Goal: Find specific fact: Find specific fact

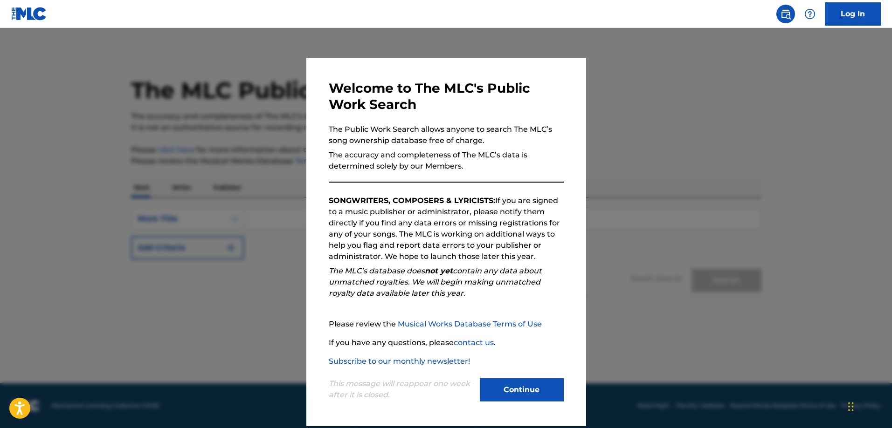
click at [549, 388] on button "Continue" at bounding box center [522, 389] width 84 height 23
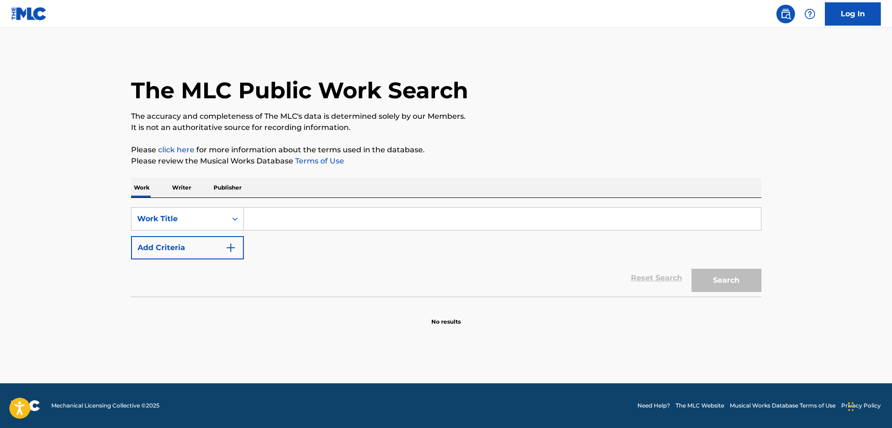
click at [343, 219] on input "Search Form" at bounding box center [502, 219] width 517 height 22
type input "chasing paradise"
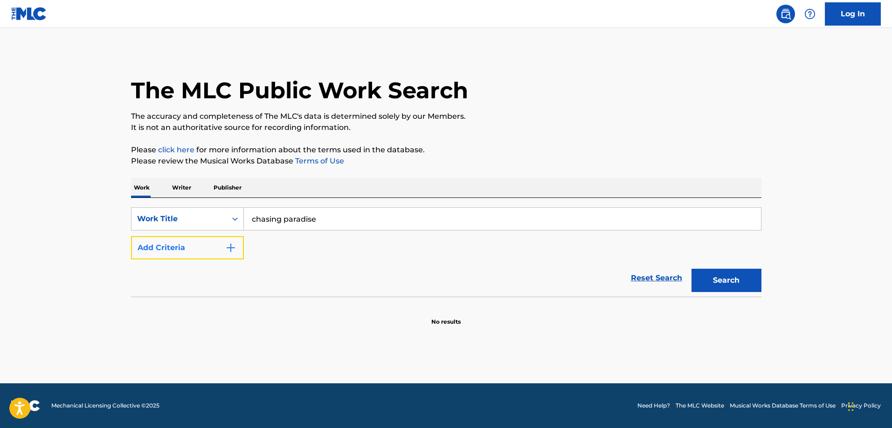
click at [229, 256] on button "Add Criteria" at bounding box center [187, 247] width 113 height 23
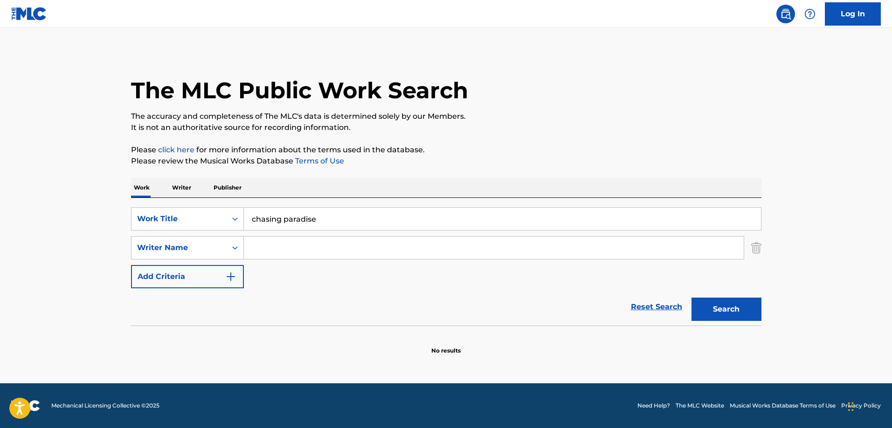
click at [309, 240] on input "Search Form" at bounding box center [494, 248] width 500 height 22
type input "[PERSON_NAME]"
click at [691, 298] on button "Search" at bounding box center [726, 309] width 70 height 23
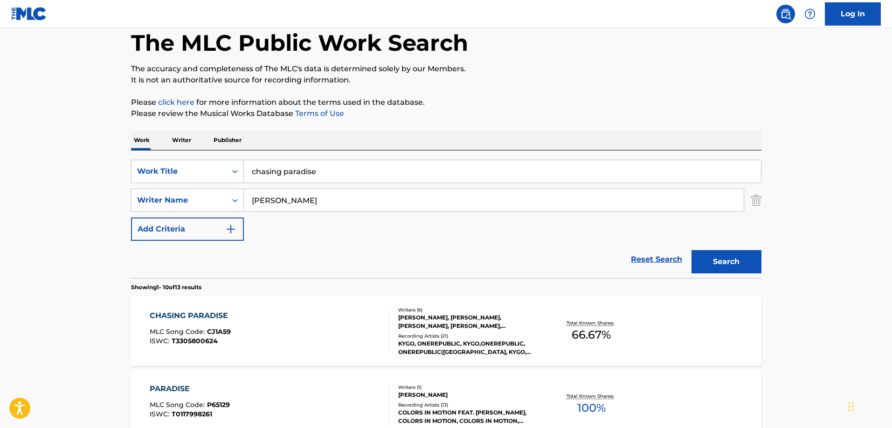
scroll to position [93, 0]
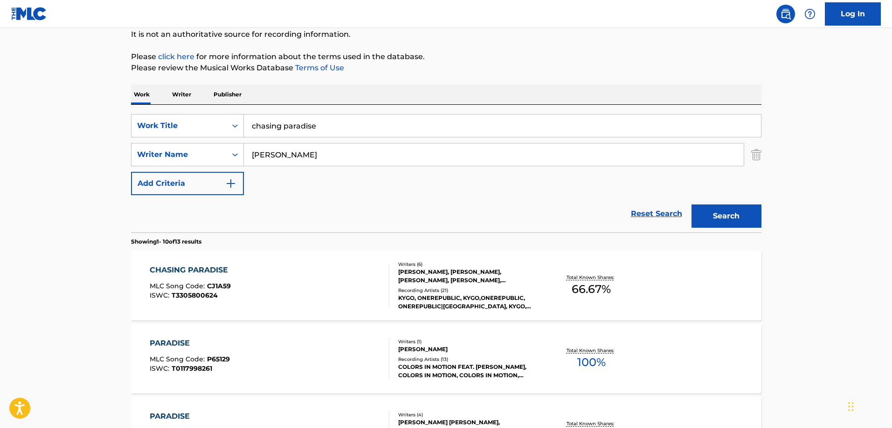
click at [207, 269] on div "CHASING PARADISE" at bounding box center [191, 270] width 83 height 11
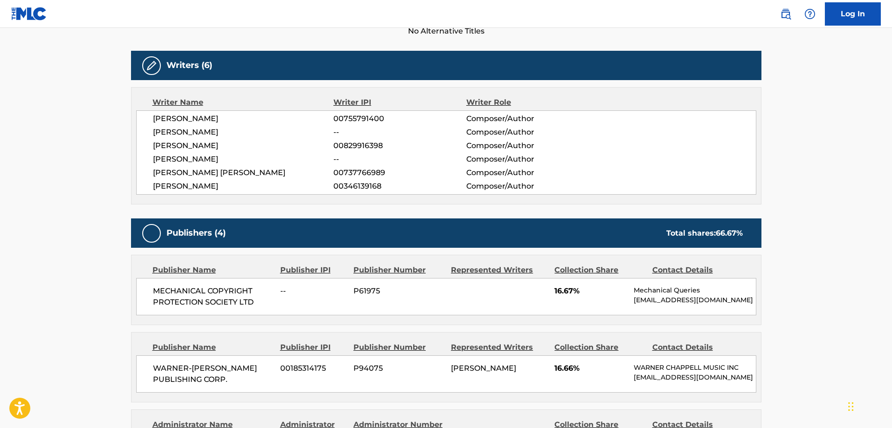
scroll to position [280, 0]
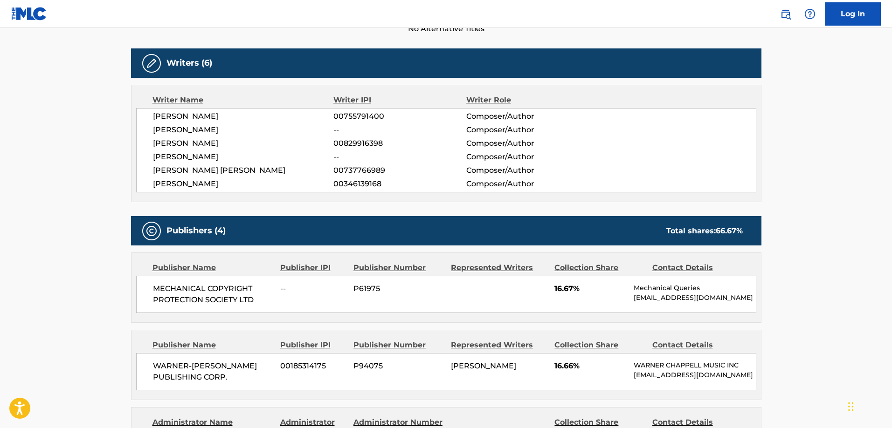
click at [182, 119] on span "[PERSON_NAME]" at bounding box center [243, 116] width 181 height 11
copy div "[PERSON_NAME]"
click at [165, 129] on span "[PERSON_NAME]" at bounding box center [243, 129] width 181 height 11
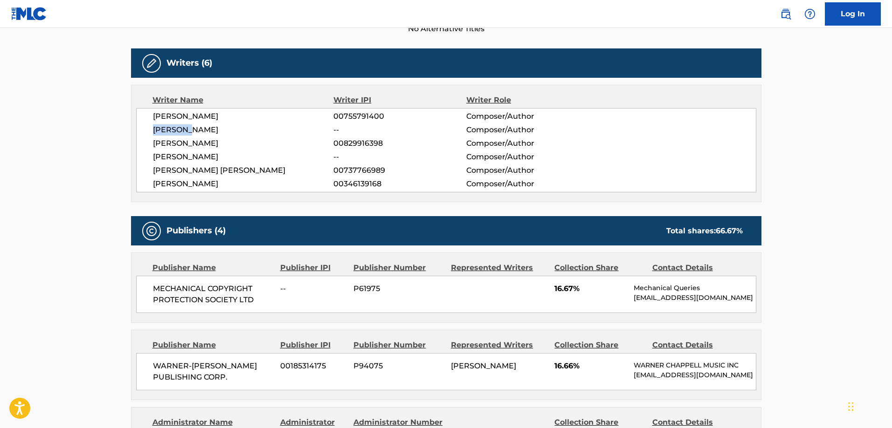
click at [165, 129] on span "[PERSON_NAME]" at bounding box center [243, 129] width 181 height 11
copy div "[PERSON_NAME]"
click at [208, 147] on span "[PERSON_NAME]" at bounding box center [243, 143] width 181 height 11
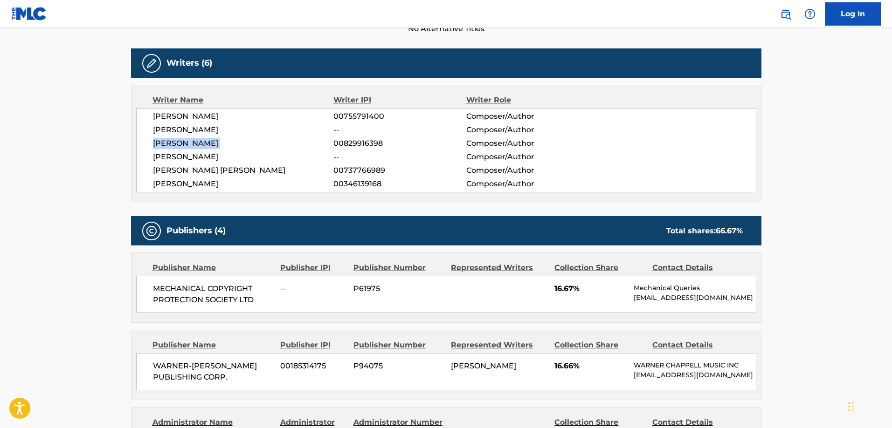
click at [208, 147] on span "[PERSON_NAME]" at bounding box center [243, 143] width 181 height 11
copy div "[PERSON_NAME]"
click at [217, 156] on span "[PERSON_NAME]" at bounding box center [243, 156] width 181 height 11
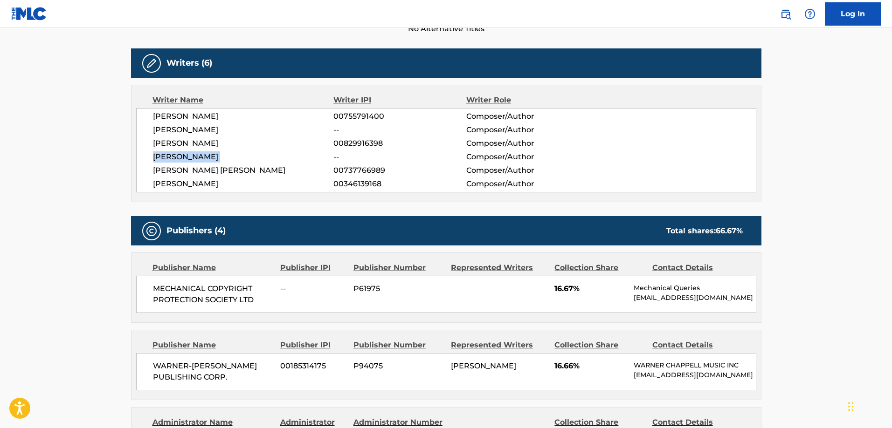
copy div "[PERSON_NAME]"
click at [192, 170] on span "[PERSON_NAME] [PERSON_NAME]" at bounding box center [243, 170] width 181 height 11
copy div "[PERSON_NAME] [PERSON_NAME]"
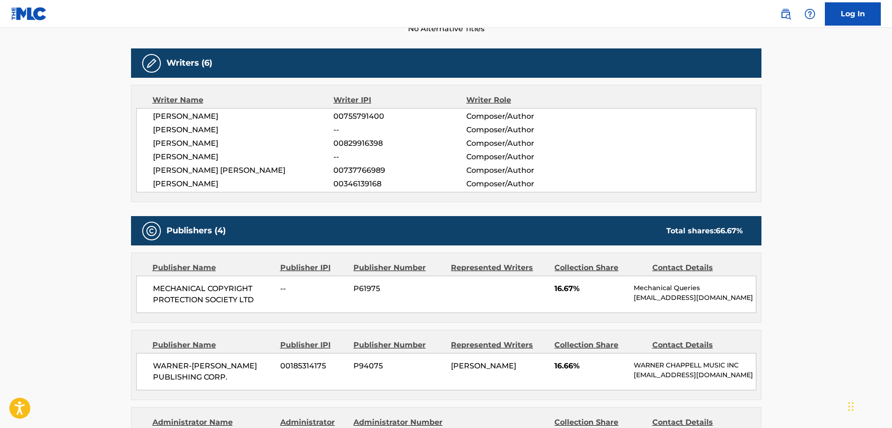
click at [189, 178] on div "[PERSON_NAME] 00755791400 Composer/Author [PERSON_NAME] -- Composer/Author [PER…" at bounding box center [446, 150] width 620 height 84
click at [189, 179] on span "[PERSON_NAME]" at bounding box center [243, 183] width 181 height 11
copy div "[PERSON_NAME]"
